Goal: Information Seeking & Learning: Learn about a topic

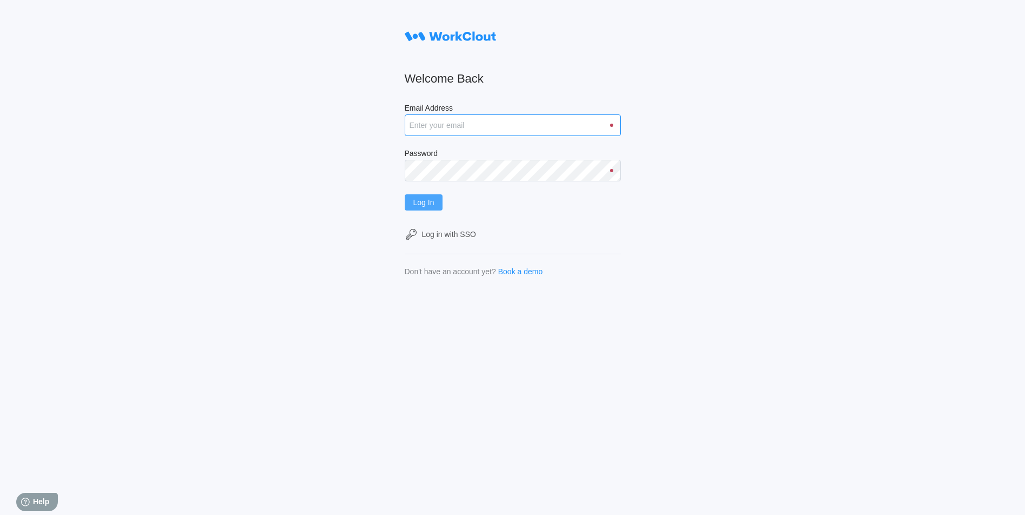
type input "[EMAIL_ADDRESS][DOMAIN_NAME]"
click at [420, 206] on span "Log In" at bounding box center [423, 203] width 21 height 8
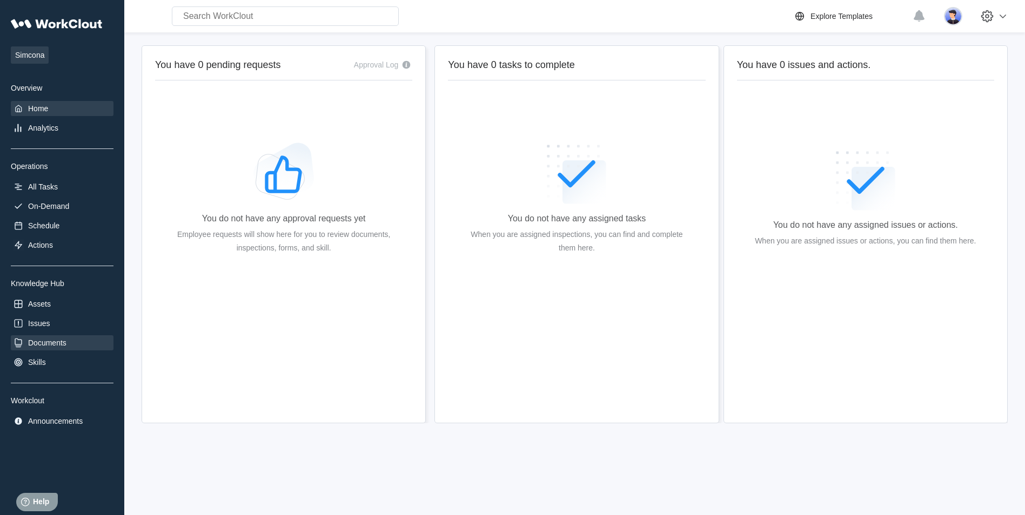
click at [45, 342] on div "Documents" at bounding box center [47, 343] width 38 height 9
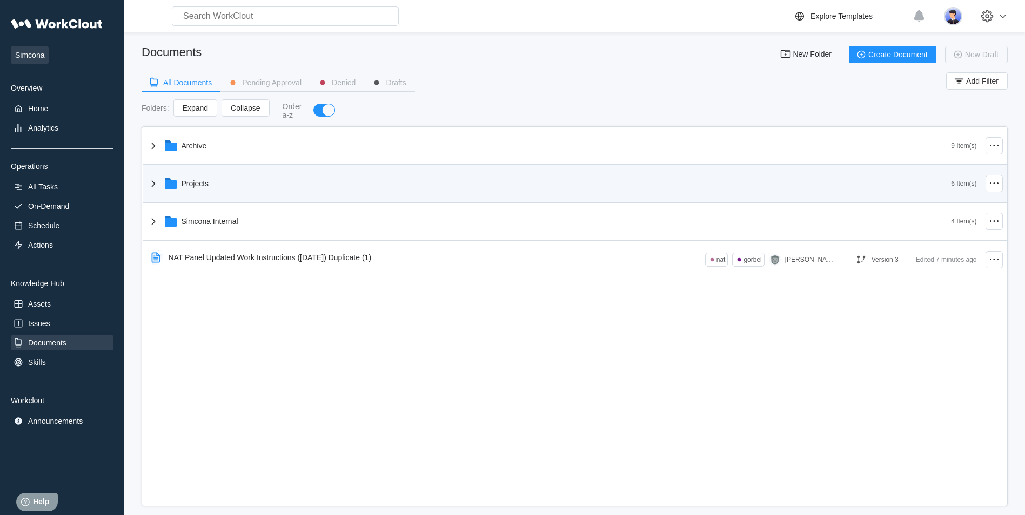
click at [176, 184] on icon at bounding box center [171, 184] width 12 height 9
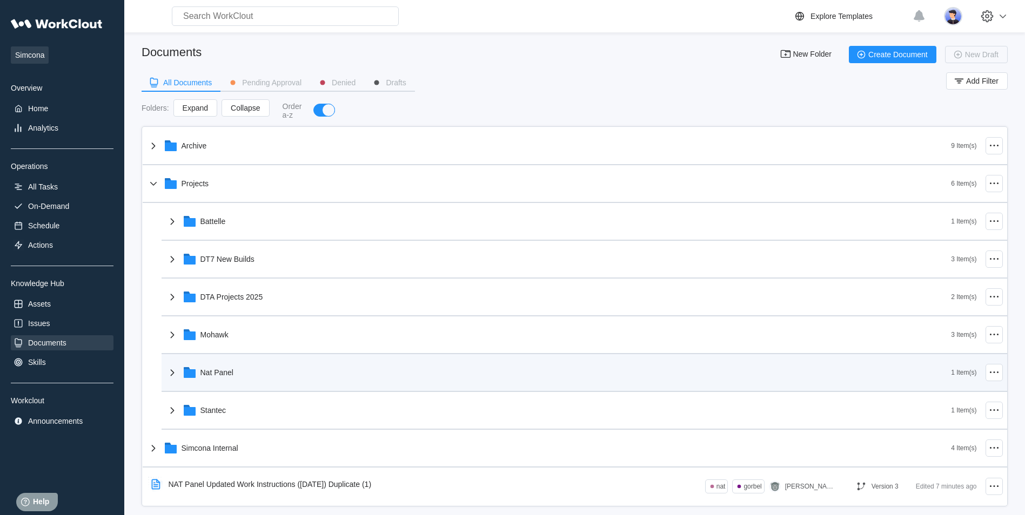
click at [204, 374] on div "Nat Panel" at bounding box center [216, 372] width 33 height 9
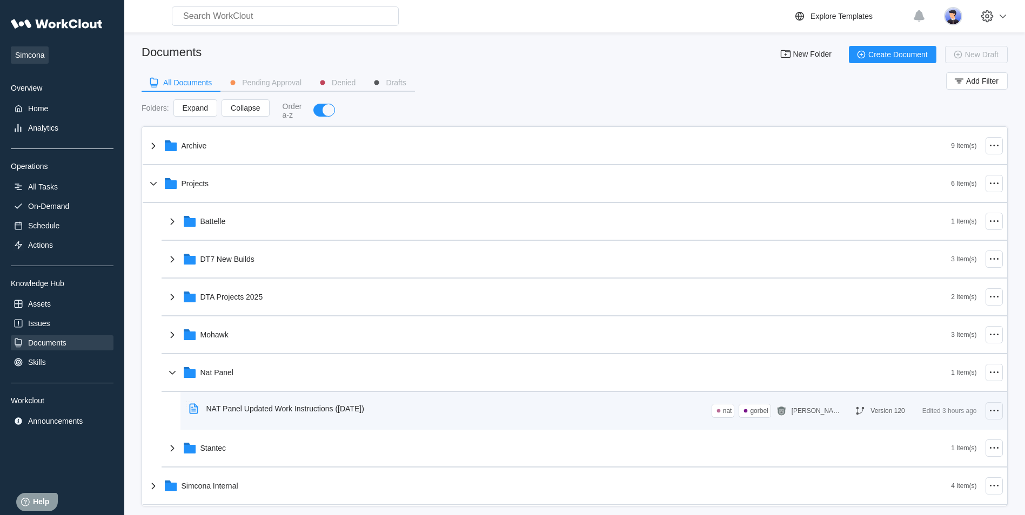
click at [988, 408] on icon at bounding box center [994, 411] width 13 height 13
click at [988, 411] on icon at bounding box center [994, 411] width 13 height 13
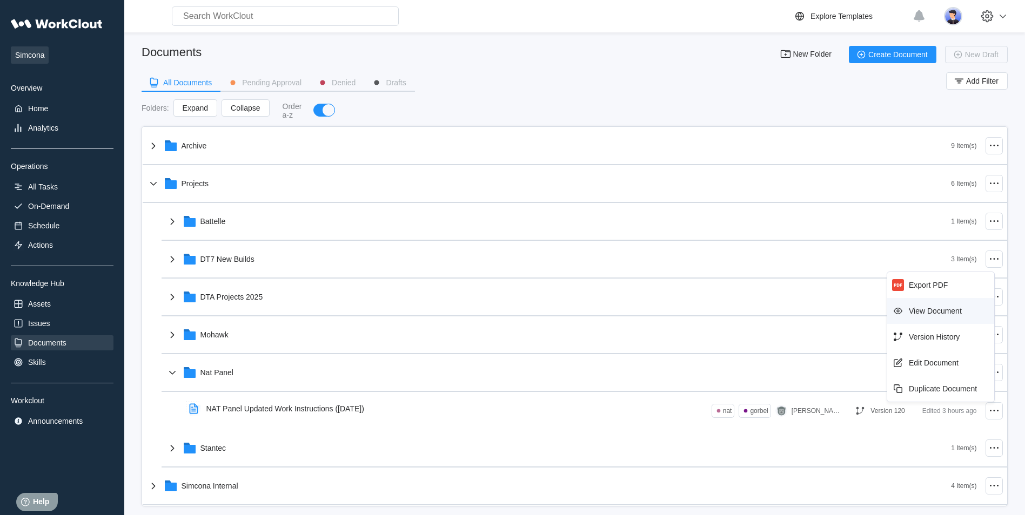
click at [953, 312] on div "View Document" at bounding box center [935, 311] width 53 height 9
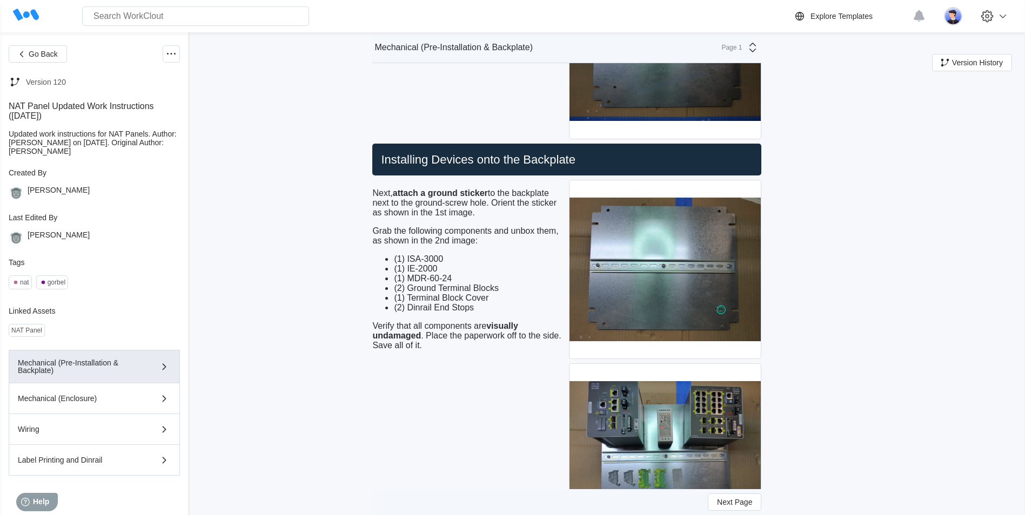
scroll to position [1243, 0]
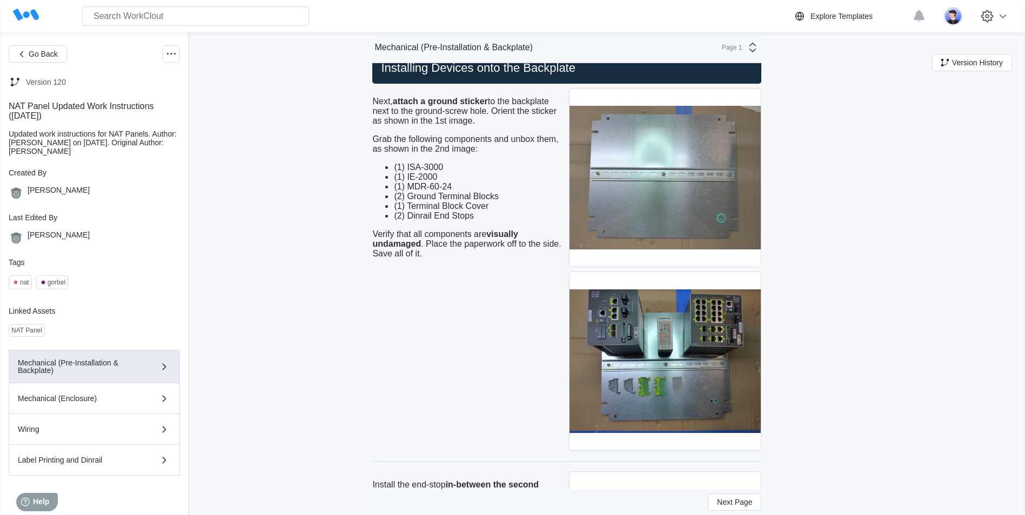
click at [698, 180] on img at bounding box center [664, 178] width 191 height 178
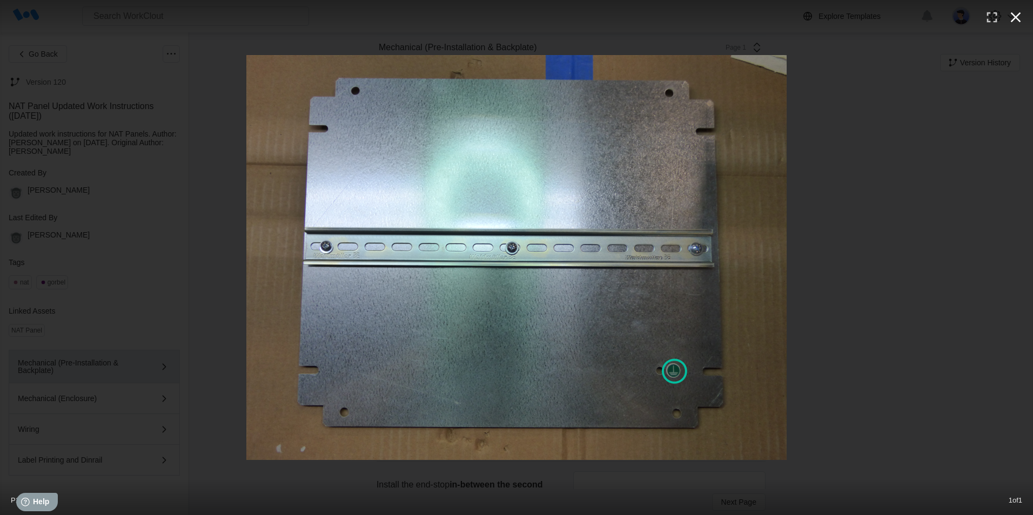
click at [1018, 15] on icon "button" at bounding box center [1016, 17] width 10 height 10
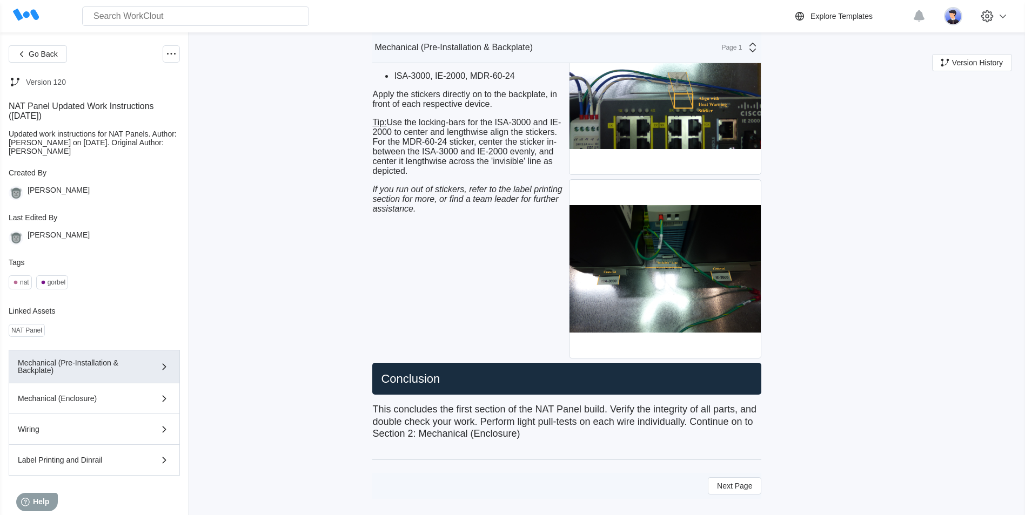
scroll to position [4882, 0]
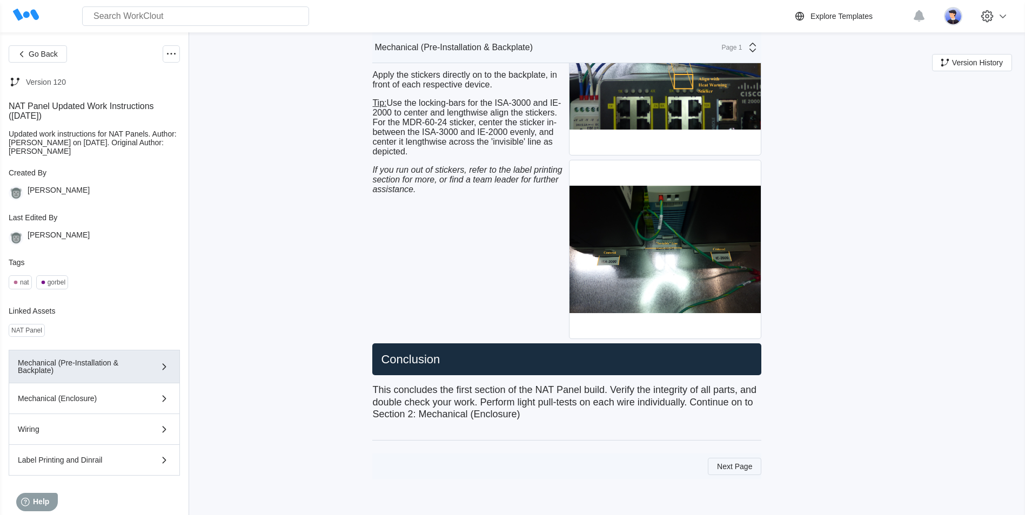
click at [727, 466] on span "Next Page" at bounding box center [734, 467] width 35 height 8
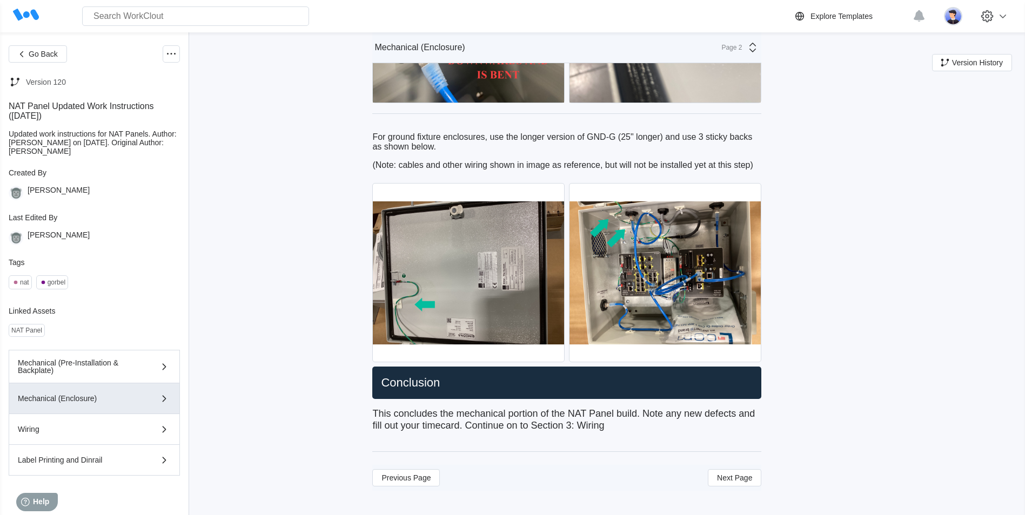
scroll to position [3494, 0]
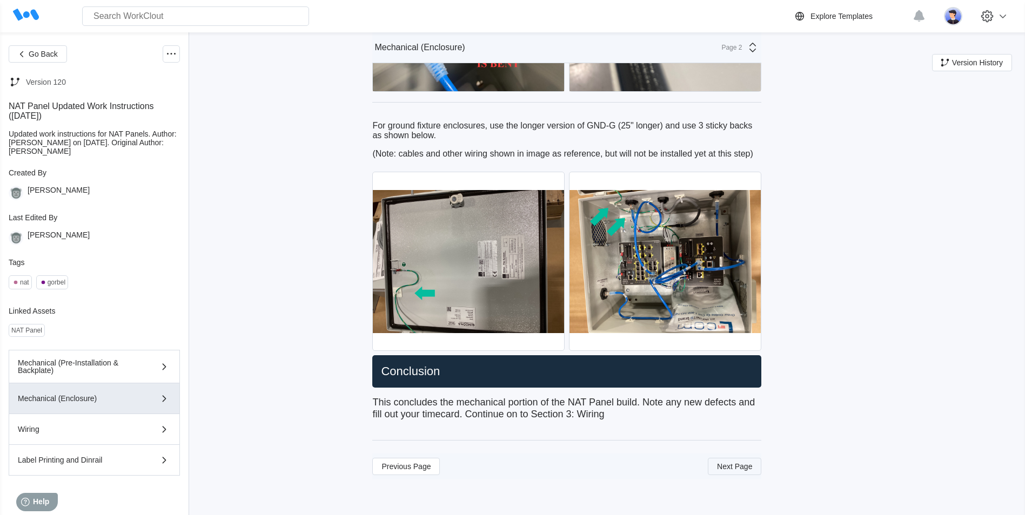
click at [736, 466] on span "Next Page" at bounding box center [734, 467] width 35 height 8
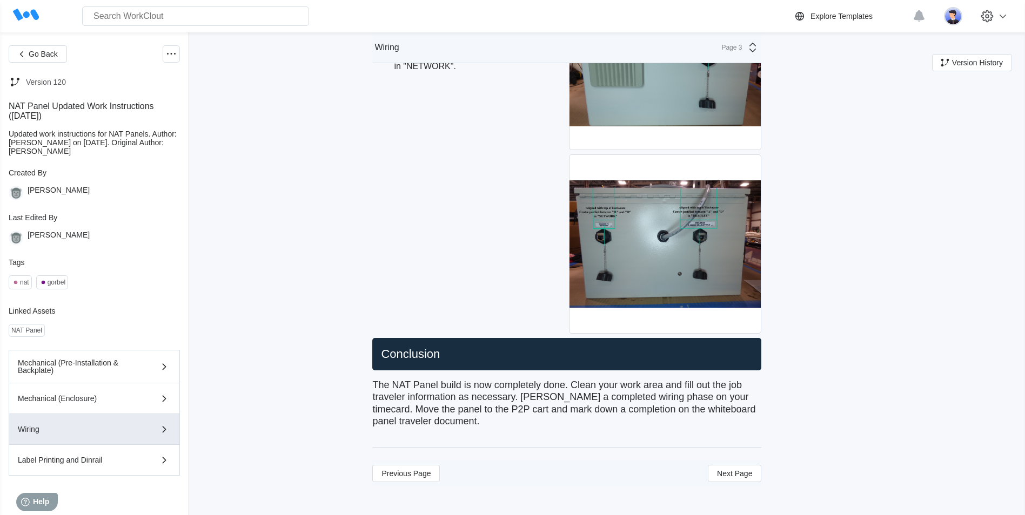
scroll to position [5281, 0]
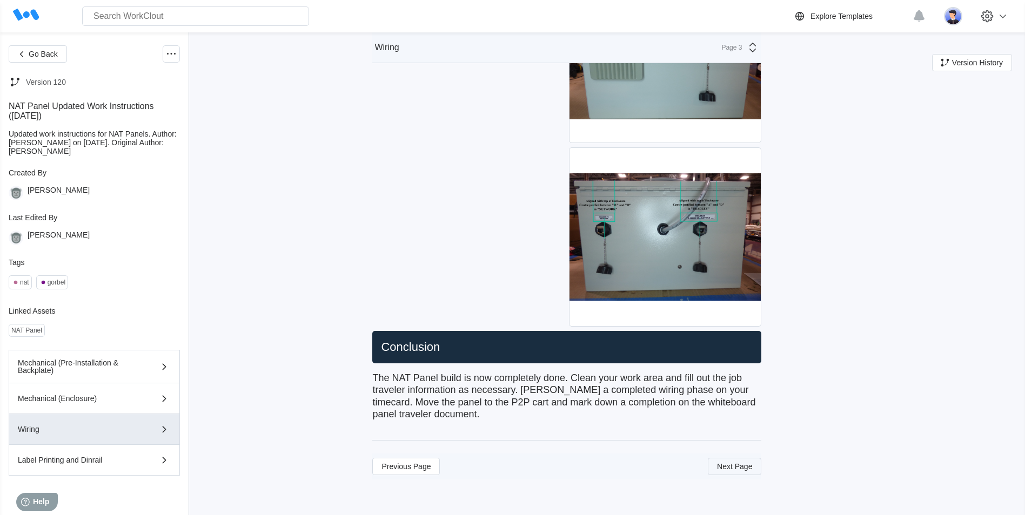
click at [738, 470] on span "Next Page" at bounding box center [734, 467] width 35 height 8
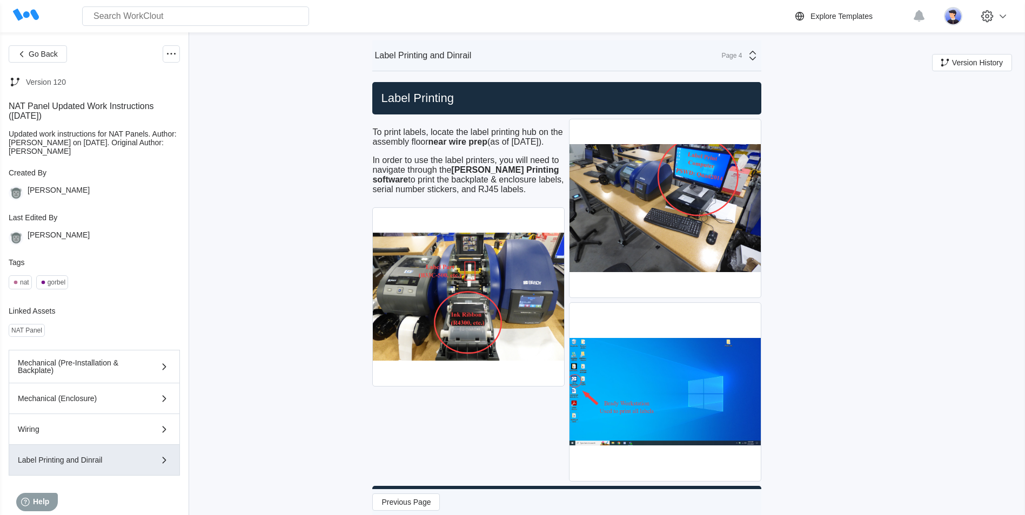
scroll to position [0, 0]
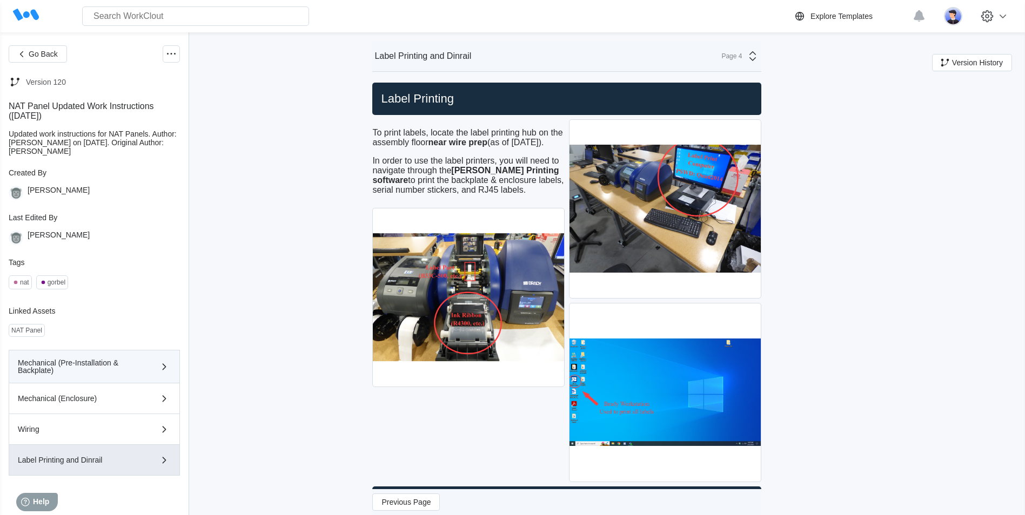
click at [52, 367] on div "Mechanical (Pre-Installation & Backplate)" at bounding box center [79, 366] width 122 height 15
